Goal: Transaction & Acquisition: Purchase product/service

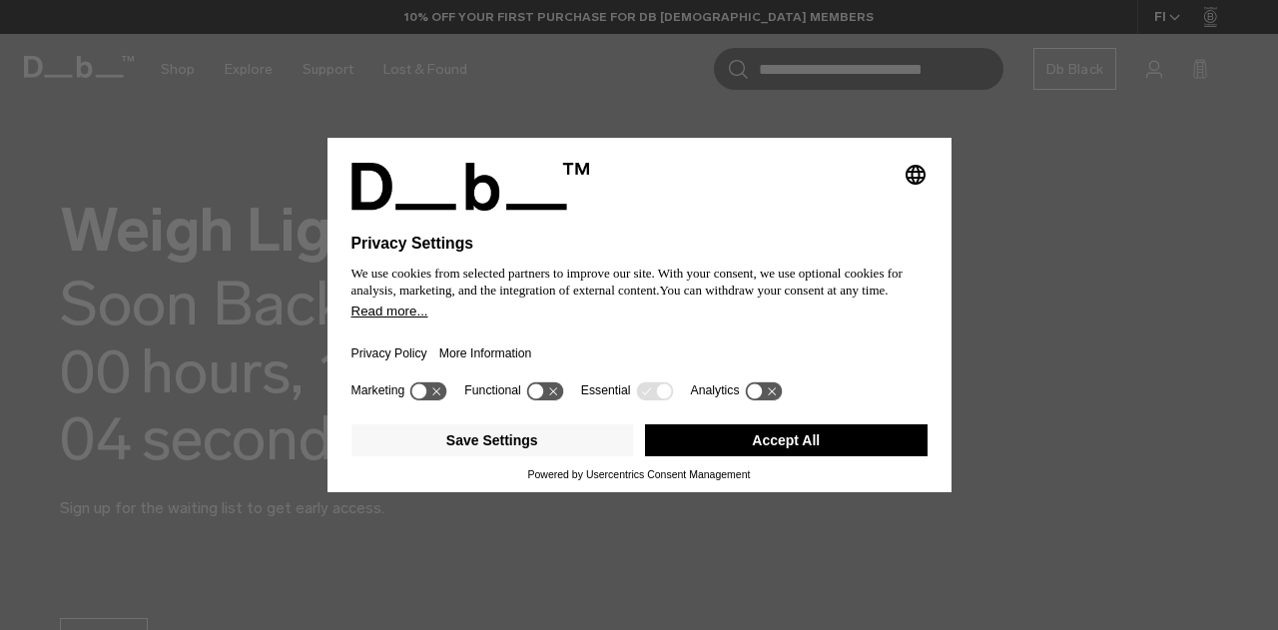
click at [822, 447] on button "Accept All" at bounding box center [786, 440] width 283 height 32
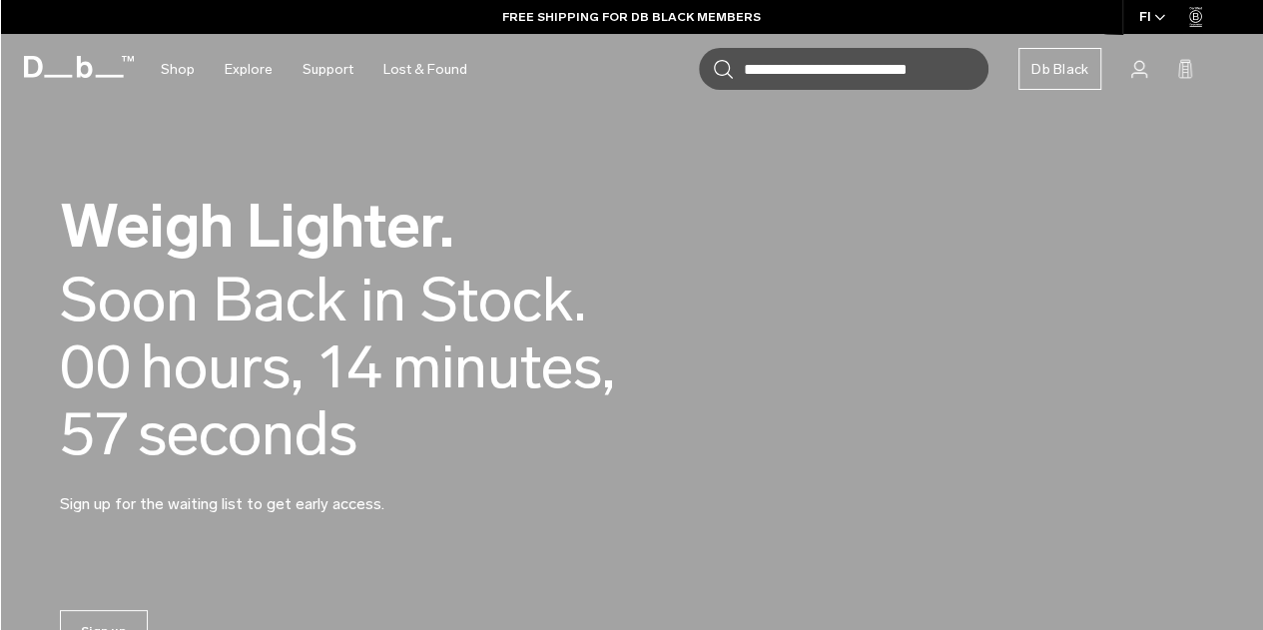
click at [713, 253] on div "Weigh Lighter. Back in Stock Today. Soon Back in Stock. 00 days, 00 hours, 14 m…" at bounding box center [631, 355] width 1143 height 439
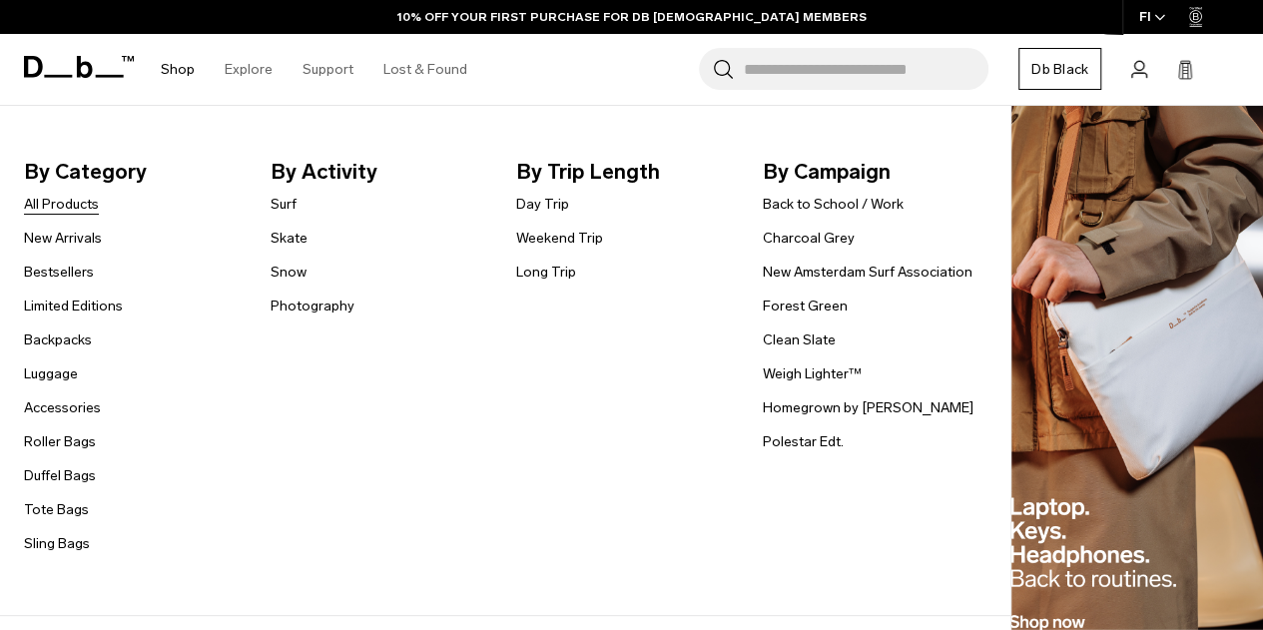
click at [87, 205] on link "All Products" at bounding box center [61, 204] width 75 height 21
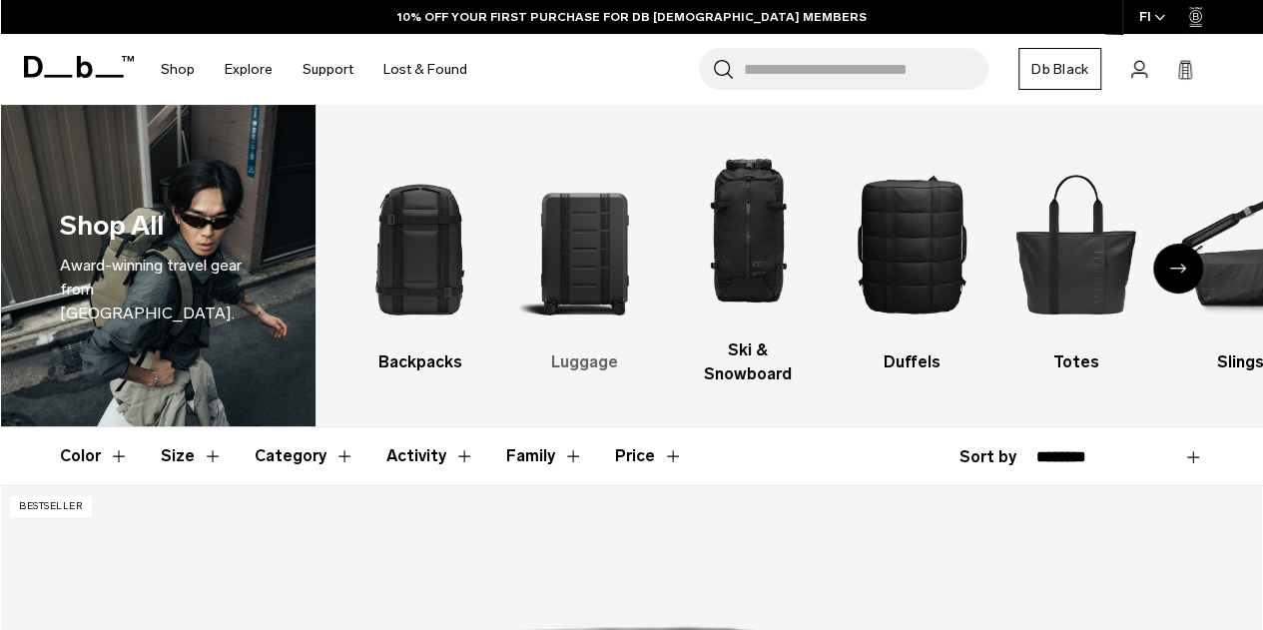
click at [606, 239] on img "2 / 10" at bounding box center [583, 244] width 129 height 194
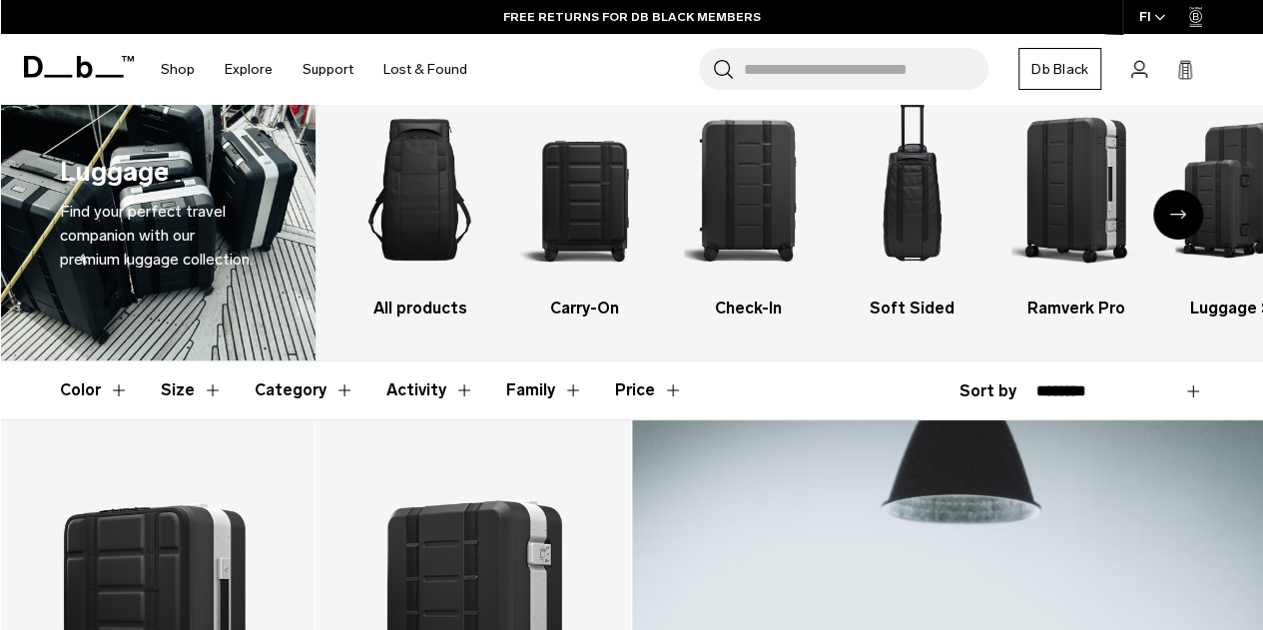
scroll to position [24, 0]
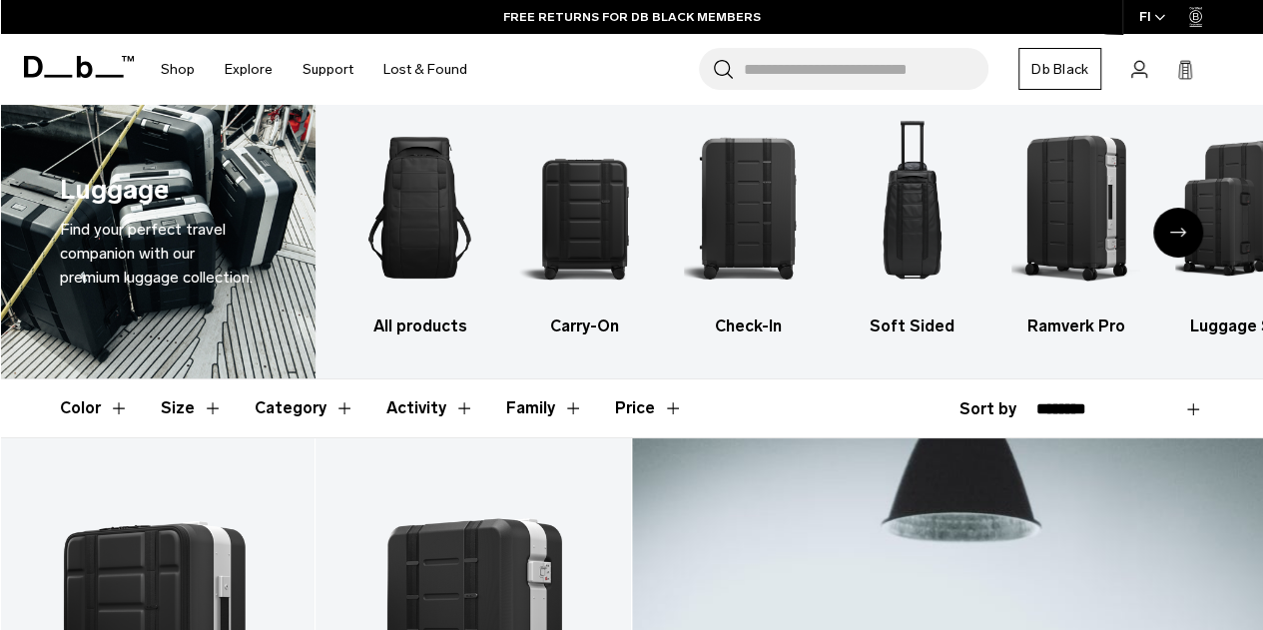
click at [1162, 226] on div "Next slide" at bounding box center [1178, 233] width 50 height 50
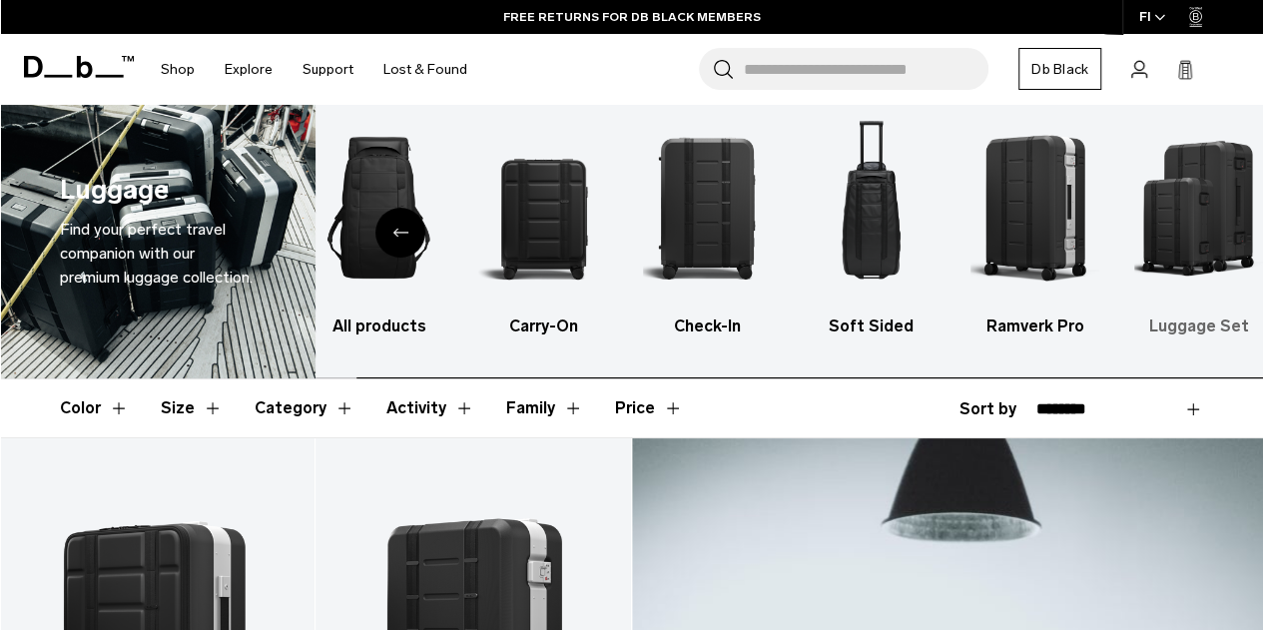
click at [1208, 191] on img "6 / 6" at bounding box center [1198, 208] width 129 height 194
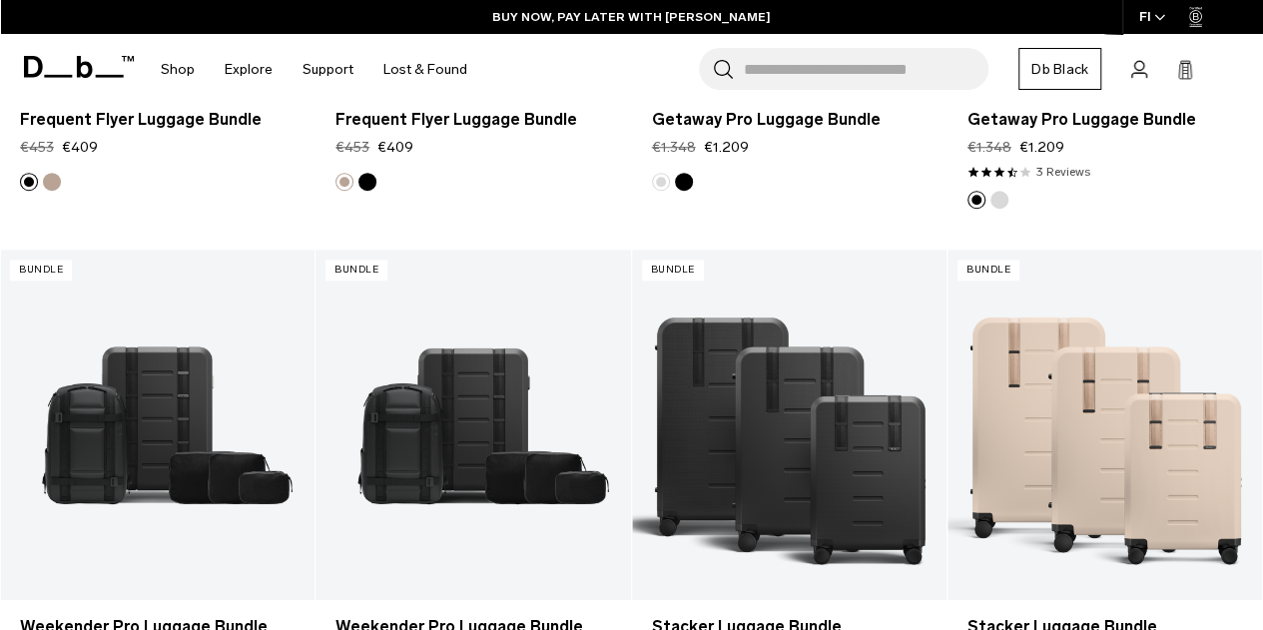
scroll to position [799, 0]
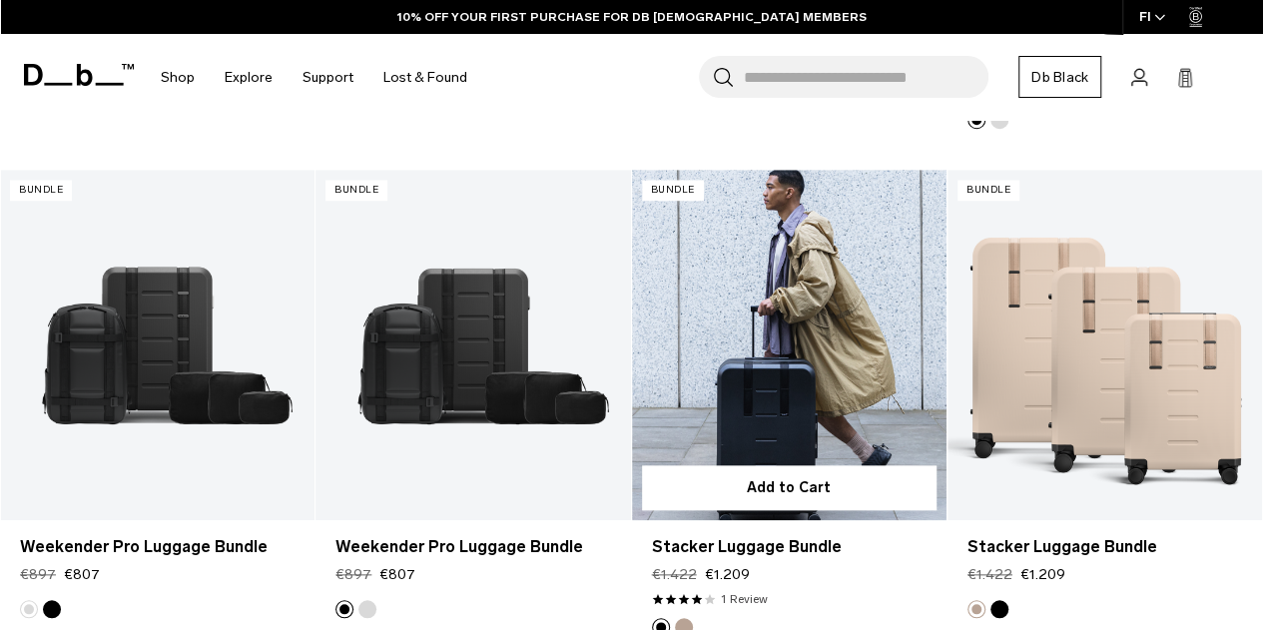
click at [741, 360] on link "Stacker Luggage Bundle" at bounding box center [789, 345] width 315 height 350
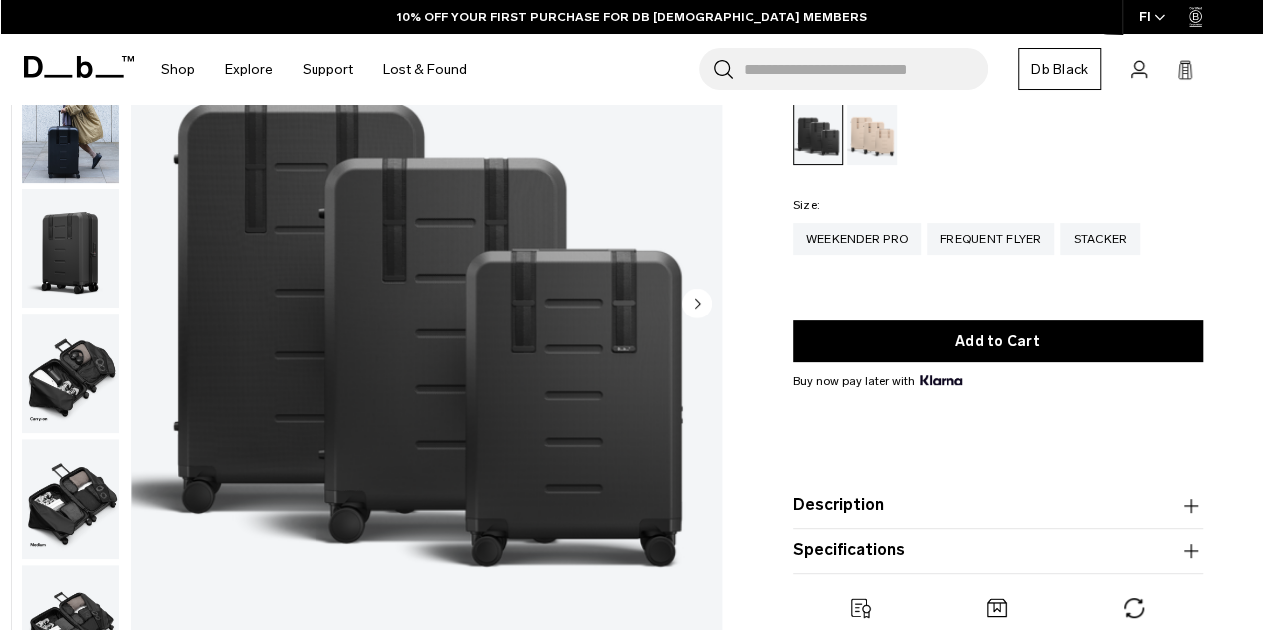
scroll to position [200, 0]
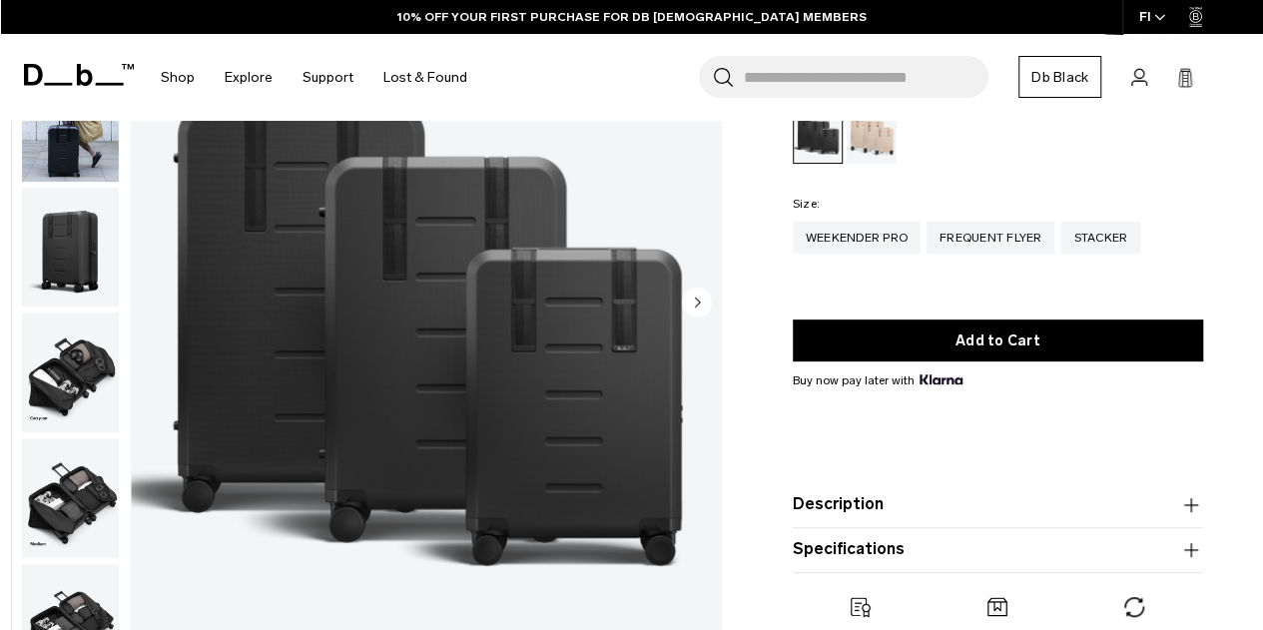
click at [808, 502] on button "Description" at bounding box center [998, 505] width 410 height 24
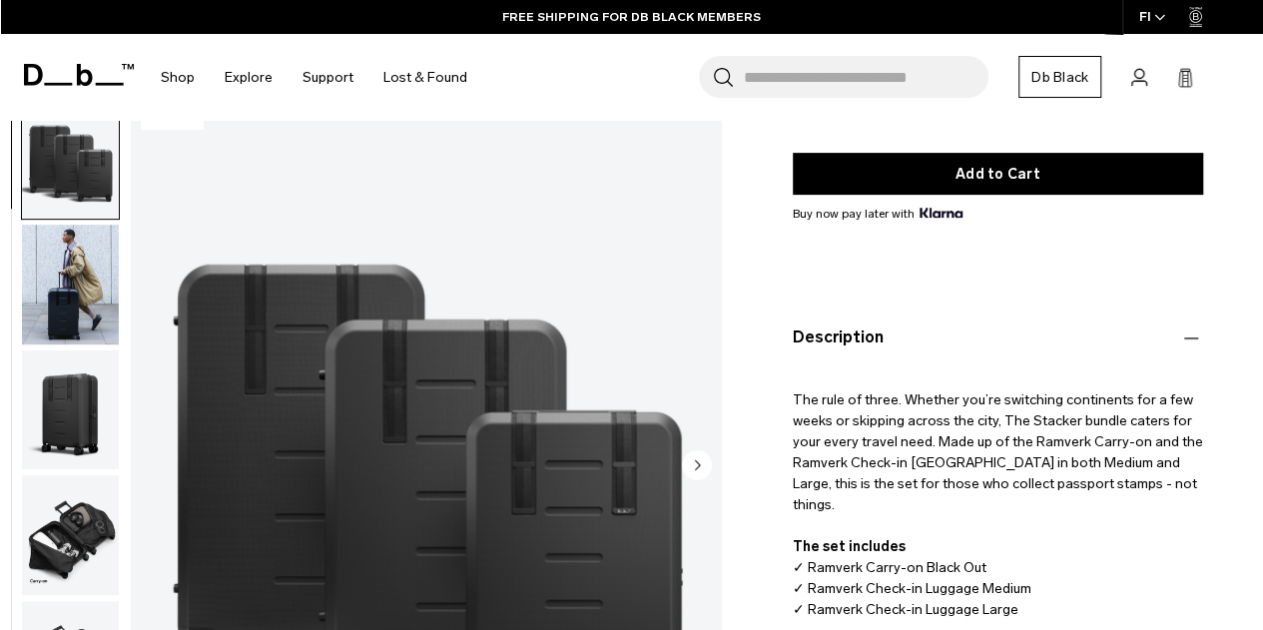
scroll to position [399, 0]
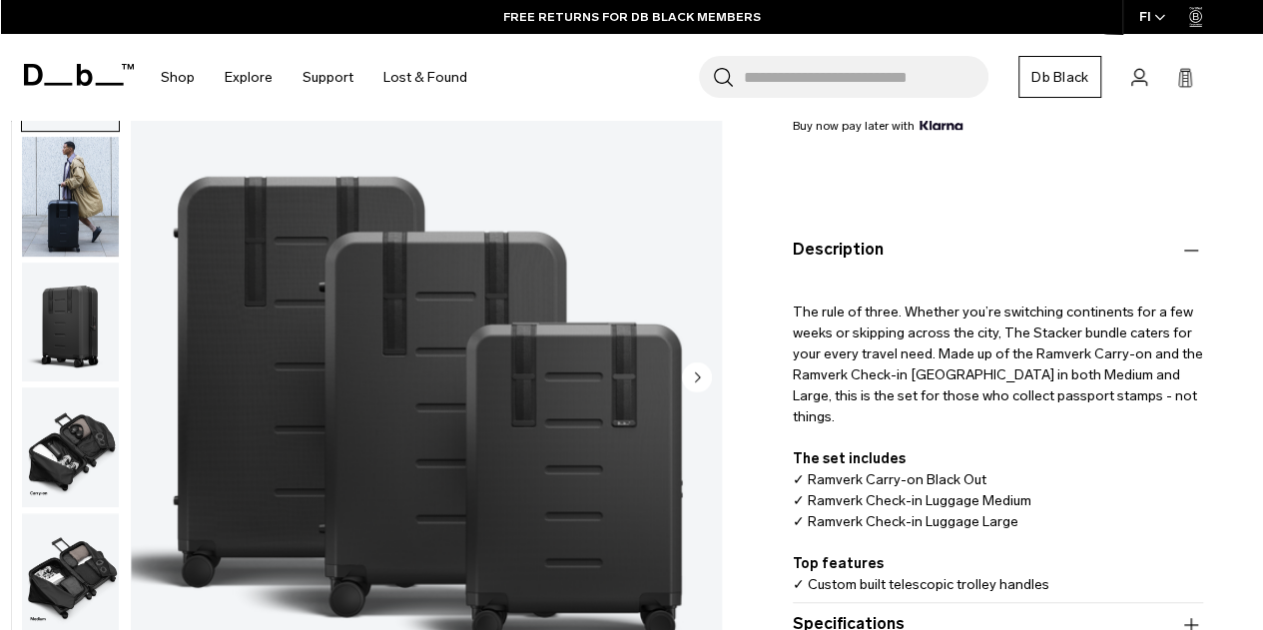
click at [697, 379] on icon "Next slide" at bounding box center [697, 375] width 5 height 9
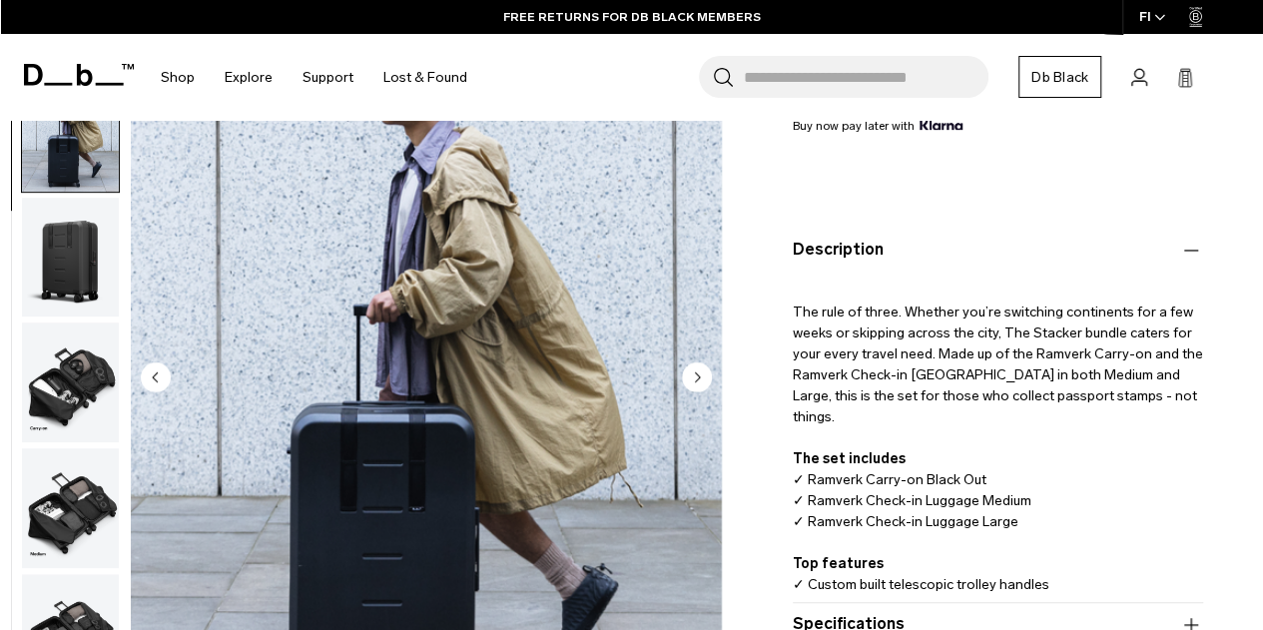
scroll to position [126, 0]
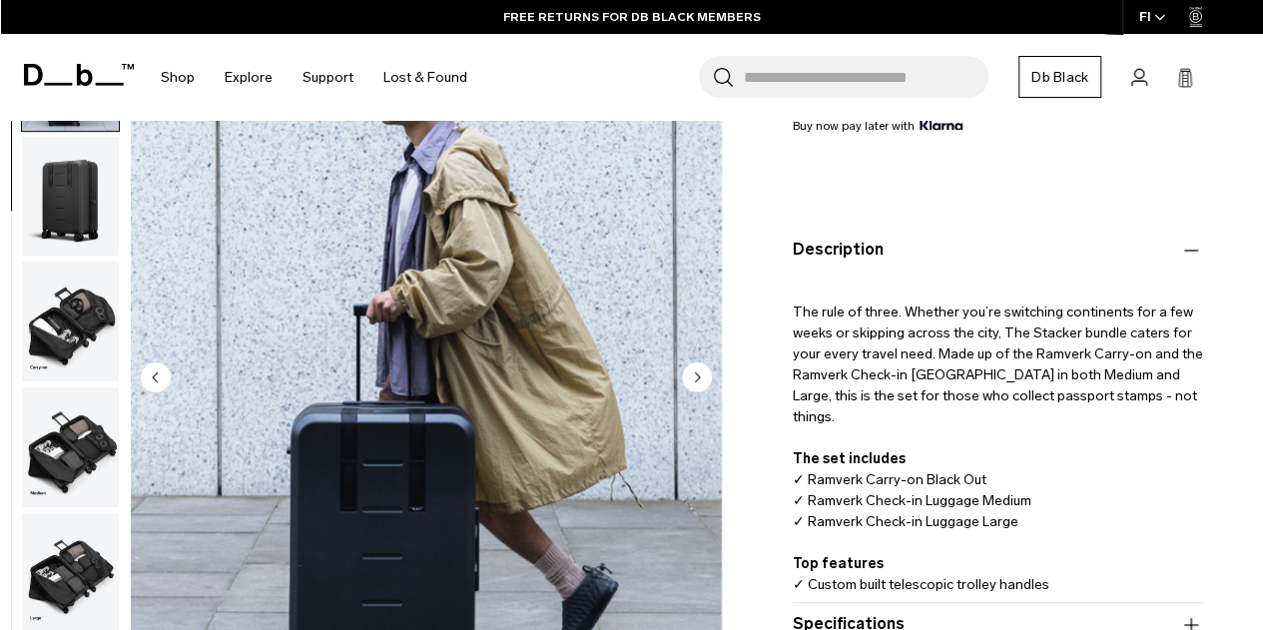
click at [697, 379] on icon "Next slide" at bounding box center [697, 375] width 5 height 9
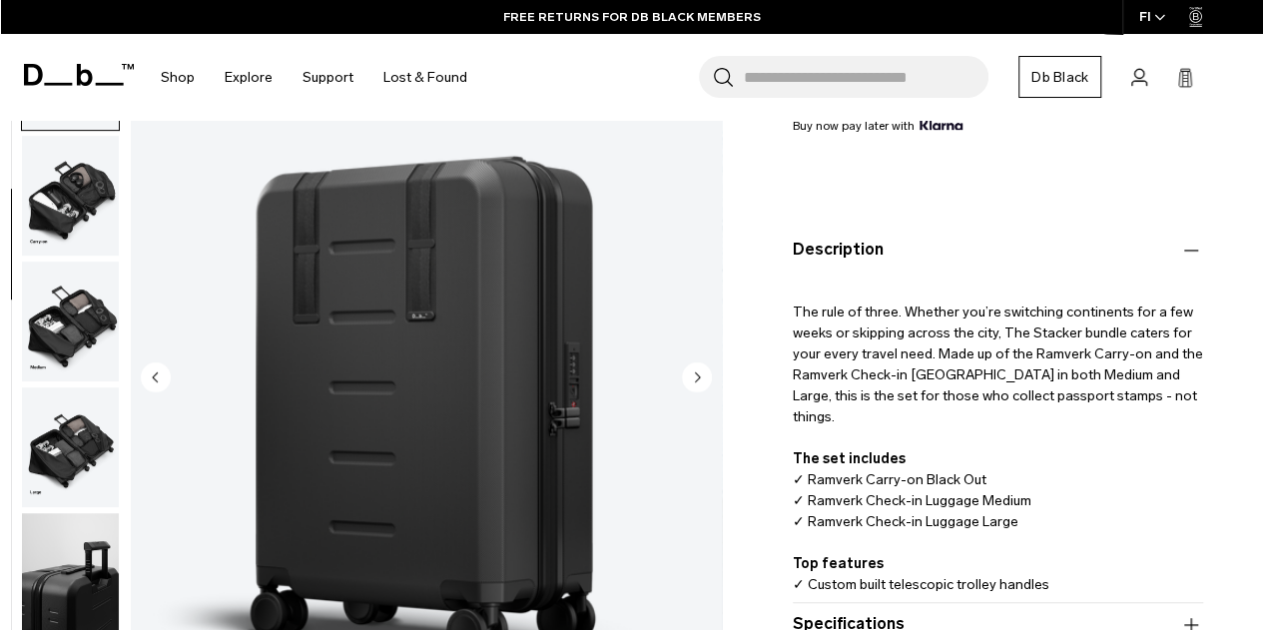
click at [697, 379] on icon "Next slide" at bounding box center [697, 375] width 5 height 9
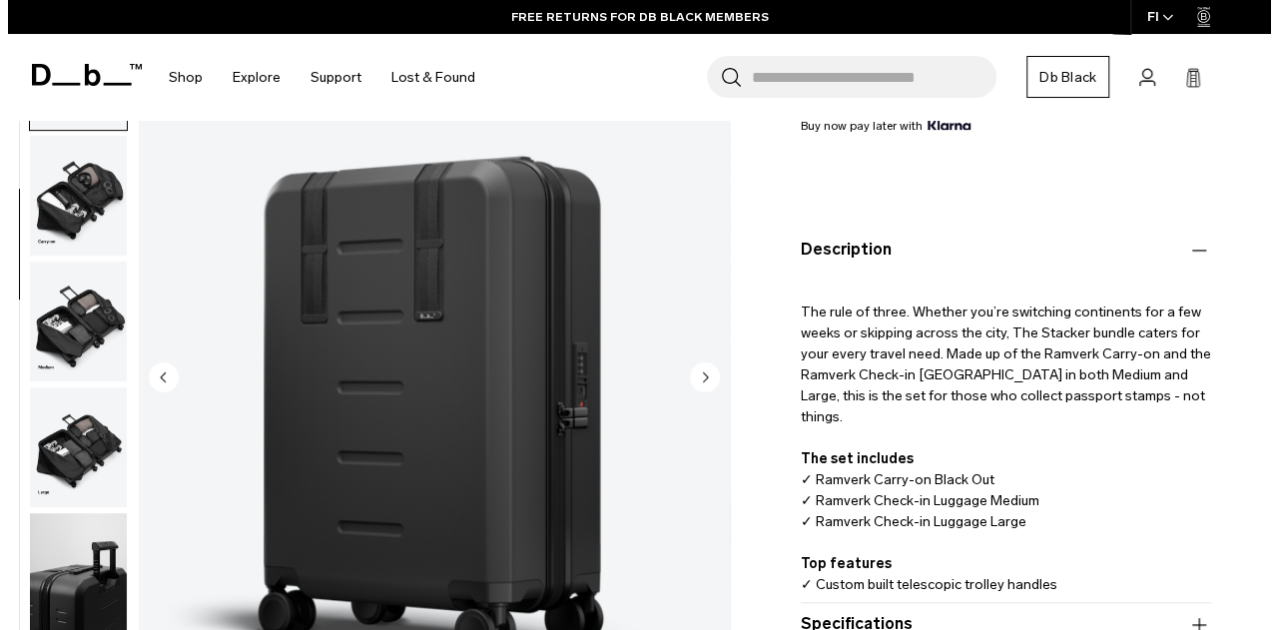
scroll to position [264, 0]
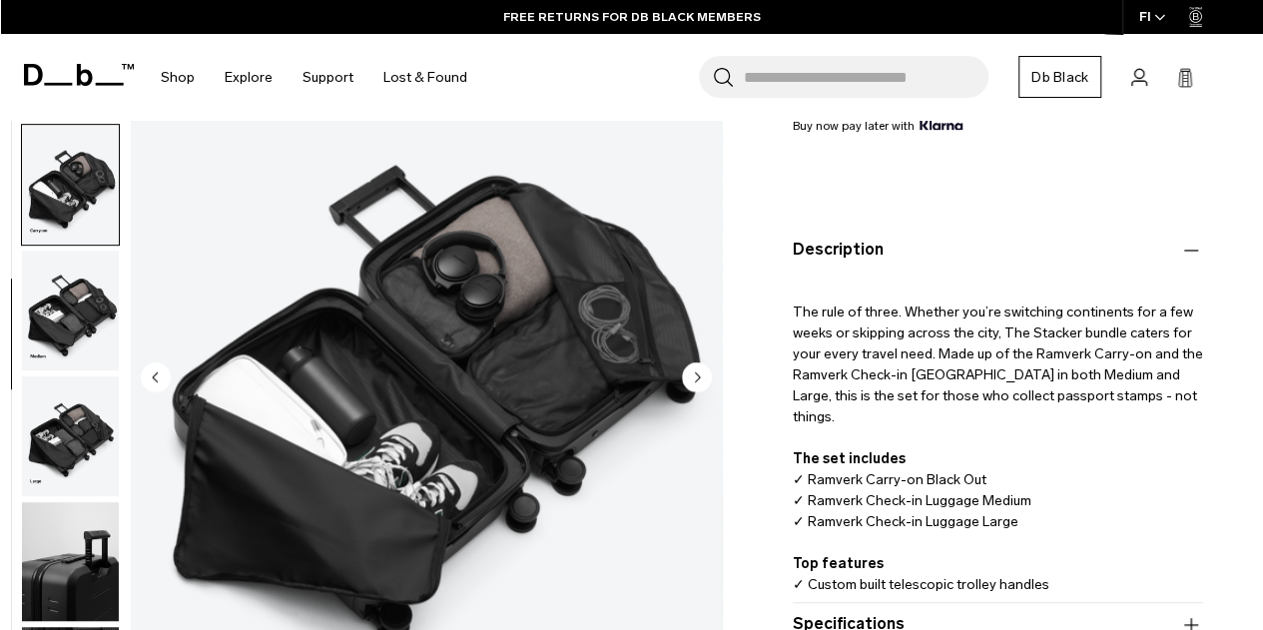
click at [697, 379] on icon "Next slide" at bounding box center [697, 375] width 5 height 9
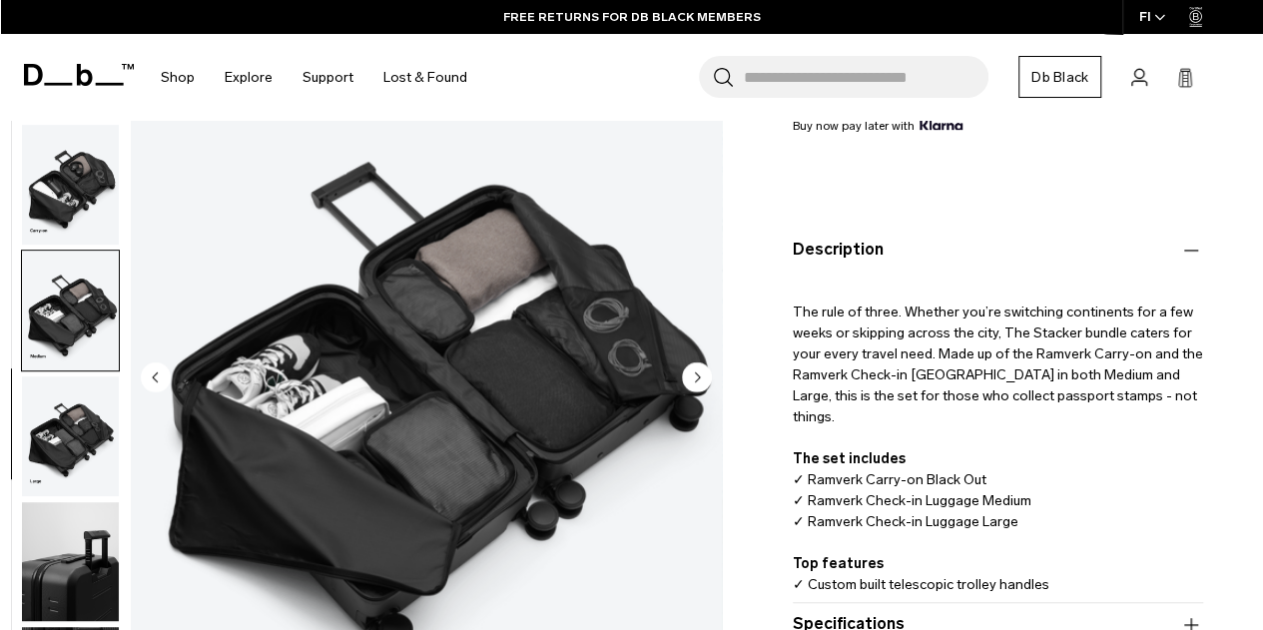
click at [697, 379] on icon "Next slide" at bounding box center [697, 375] width 5 height 9
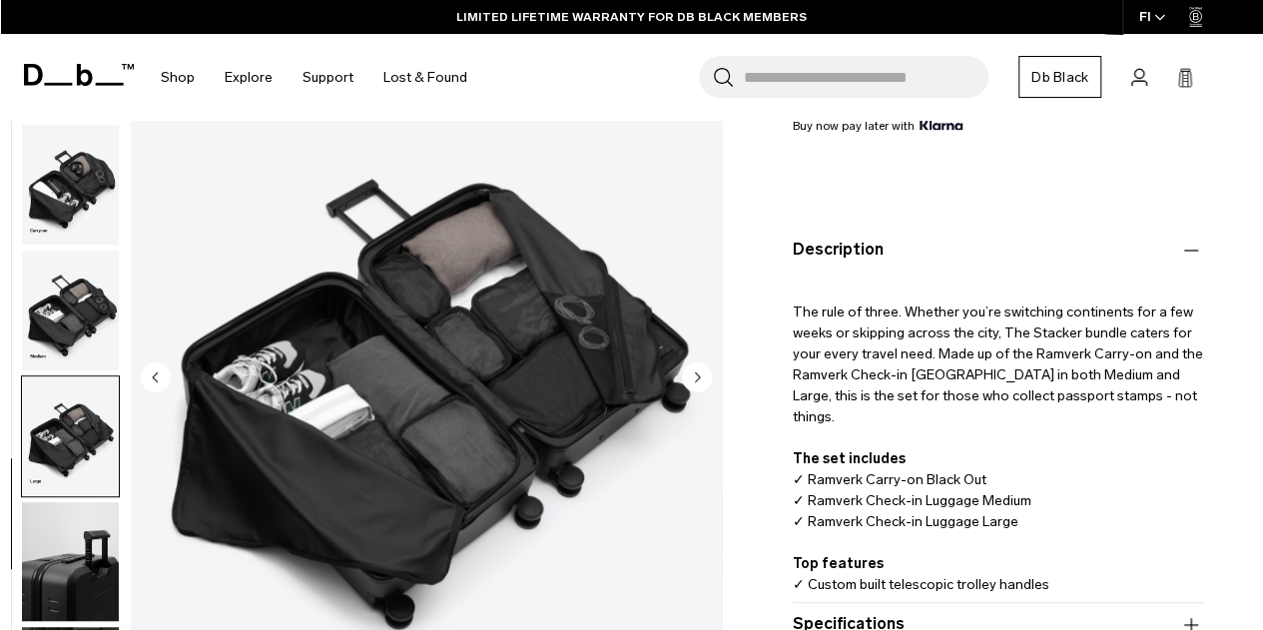
click at [697, 379] on icon "Next slide" at bounding box center [697, 375] width 5 height 9
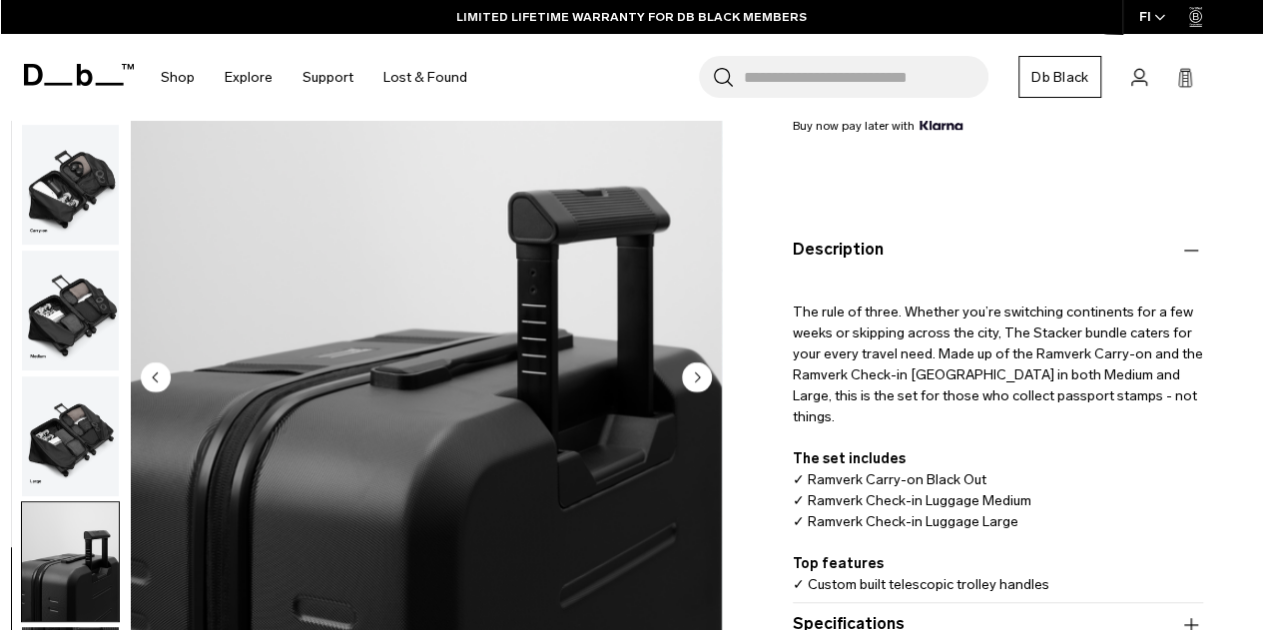
click at [697, 379] on icon "Next slide" at bounding box center [697, 375] width 5 height 9
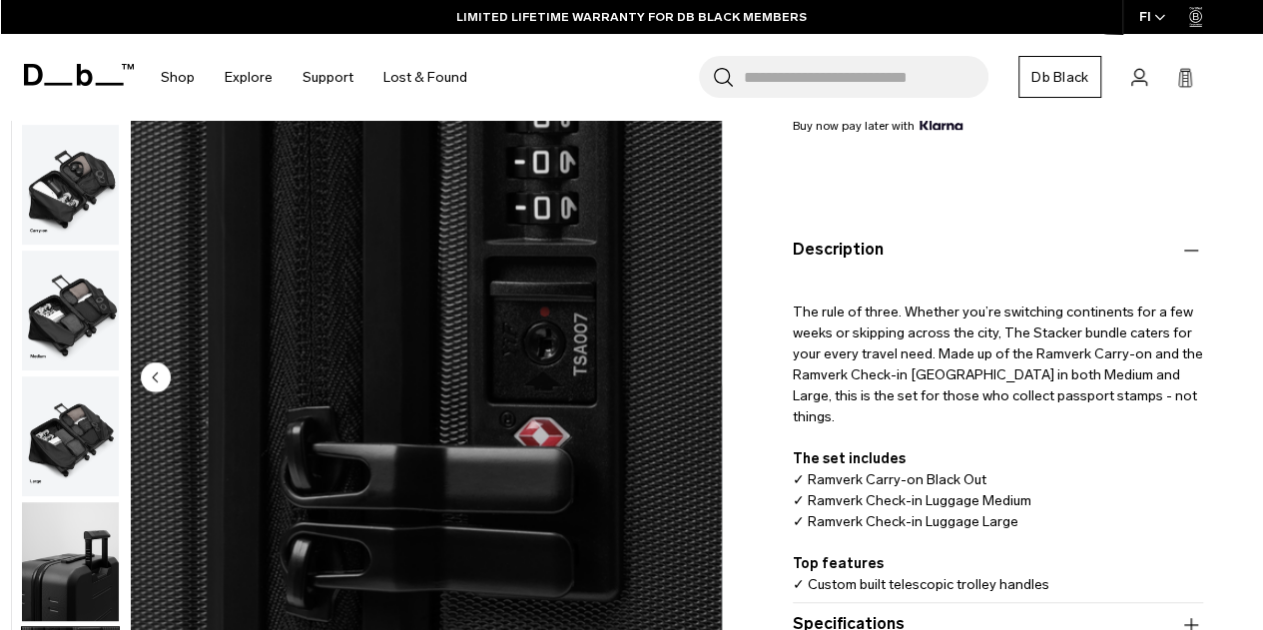
click at [697, 379] on img "8 / 8" at bounding box center [426, 378] width 591 height 738
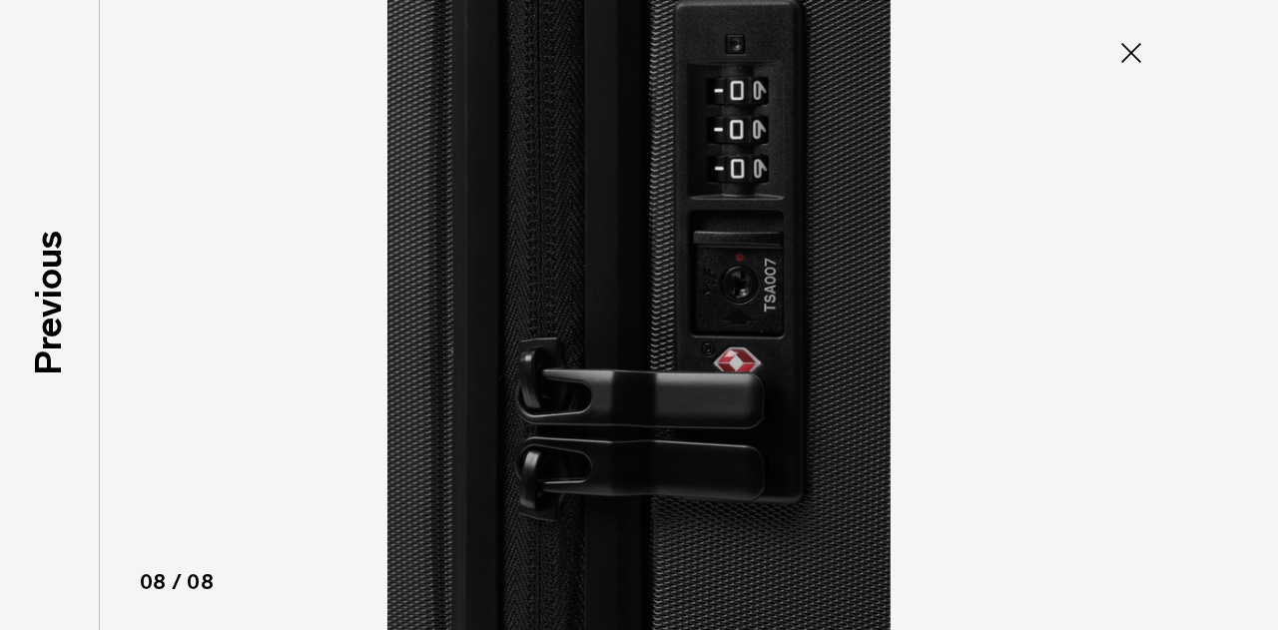
click at [1128, 59] on icon at bounding box center [1131, 53] width 32 height 32
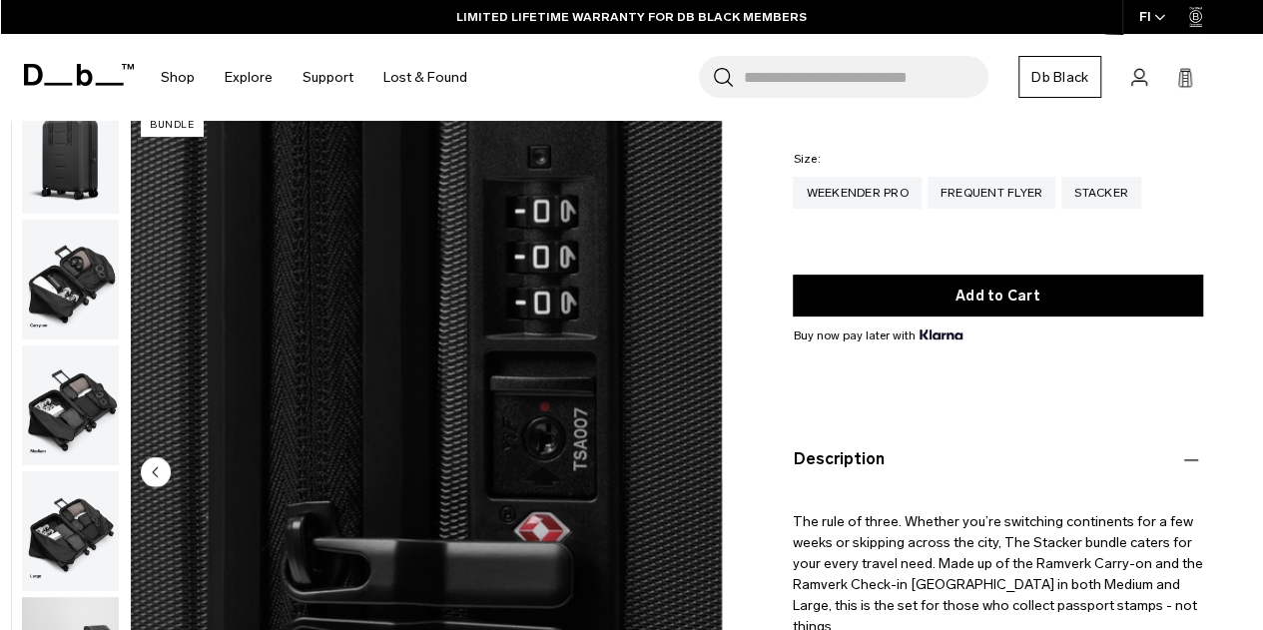
scroll to position [0, 0]
